Goal: Find contact information

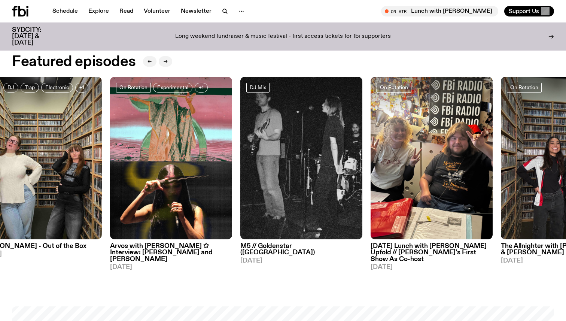
scroll to position [352, 0]
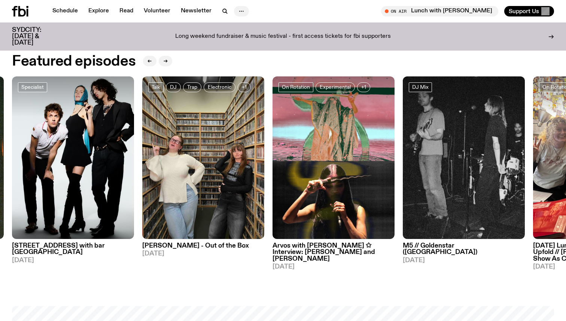
click at [239, 10] on icon "button" at bounding box center [241, 11] width 9 height 9
click at [239, 40] on link "Contact" at bounding box center [241, 39] width 37 height 10
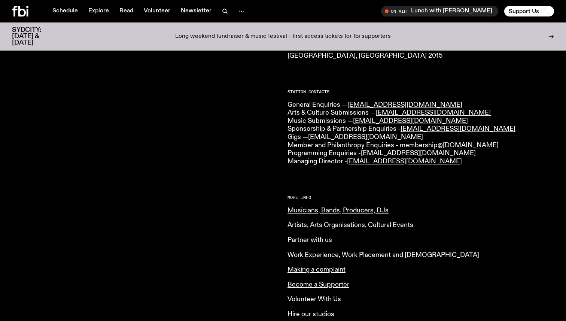
scroll to position [160, 0]
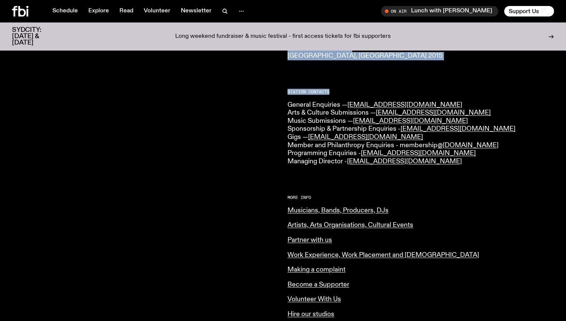
click at [285, 107] on div "CONTACT US Office Hours: Tue-Fri, 10am-6pm Text the Studio — 0435 123 945 Gener…" at bounding box center [283, 174] width 566 height 477
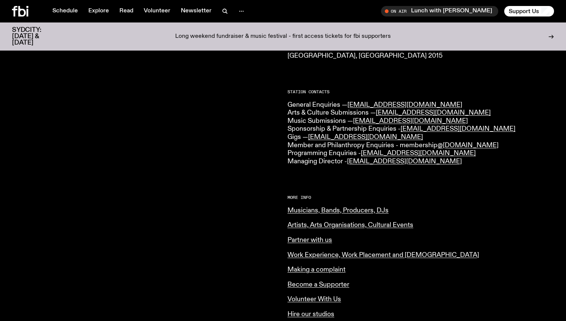
click at [271, 114] on div at bounding box center [145, 164] width 266 height 438
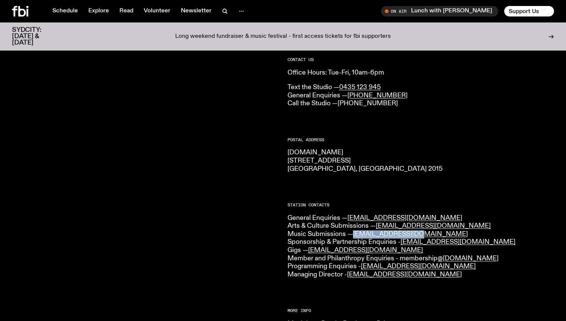
scroll to position [39, 0]
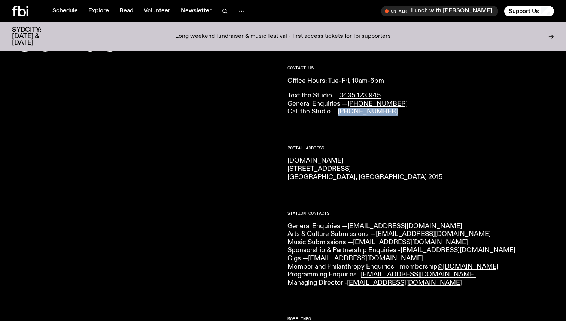
drag, startPoint x: 423, startPoint y: 114, endPoint x: 339, endPoint y: 113, distance: 83.4
copy link "[PHONE_NUMBER]"
